Goal: Transaction & Acquisition: Subscribe to service/newsletter

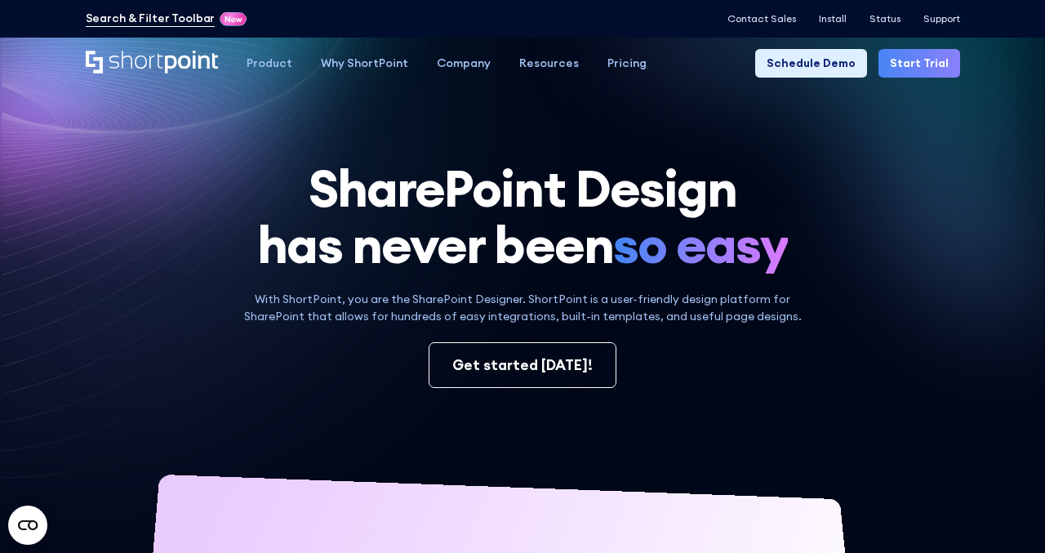
click at [157, 24] on link "Search & Filter Toolbar" at bounding box center [151, 18] width 130 height 17
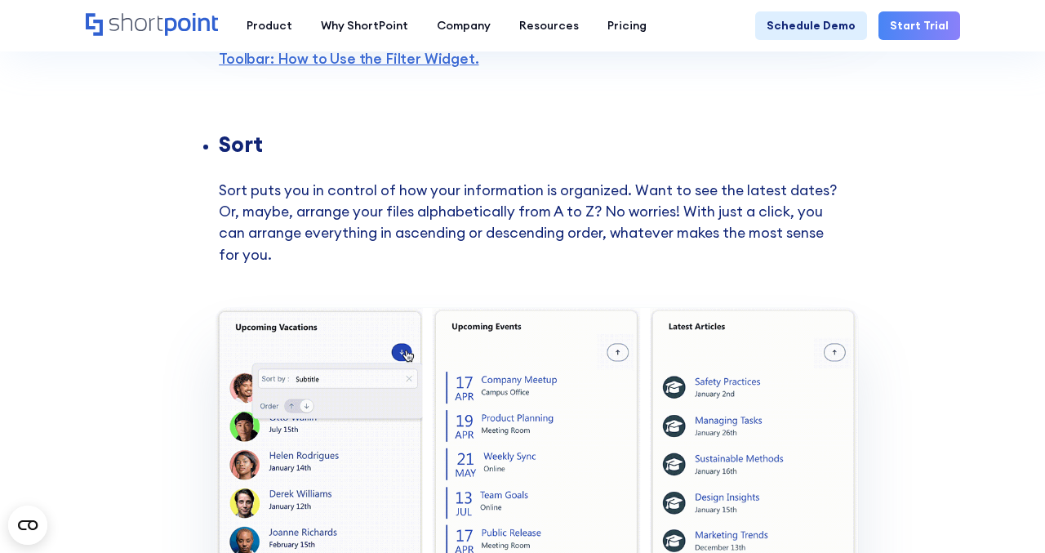
scroll to position [1469, 0]
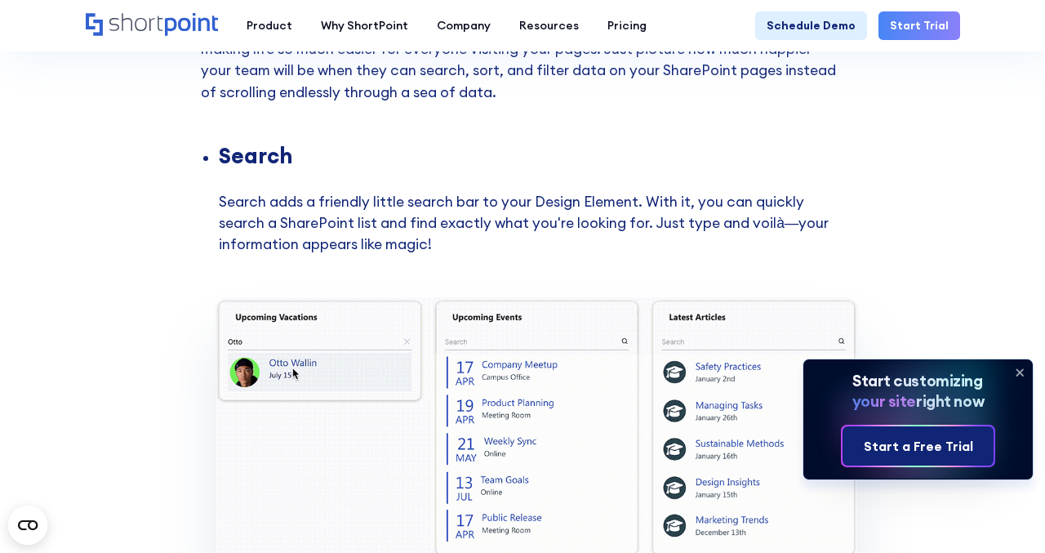
click at [932, 447] on div "Start a Free Trial" at bounding box center [917, 446] width 109 height 20
